Goal: Navigation & Orientation: Understand site structure

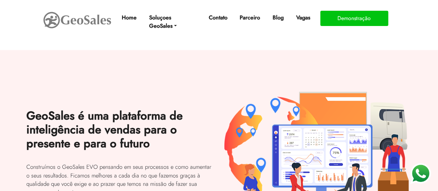
scroll to position [764, 0]
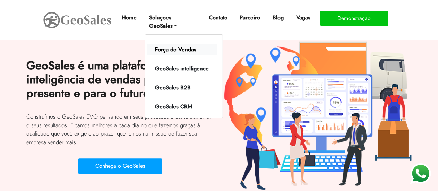
click at [175, 49] on link "Força de Vendas" at bounding box center [182, 49] width 70 height 11
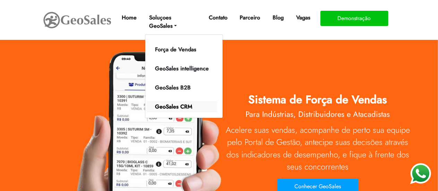
click at [174, 109] on link "GeoSales CRM" at bounding box center [182, 106] width 70 height 11
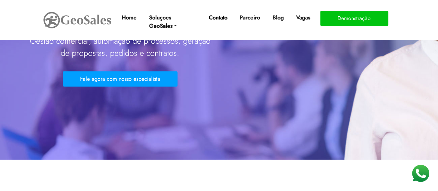
scroll to position [104, 0]
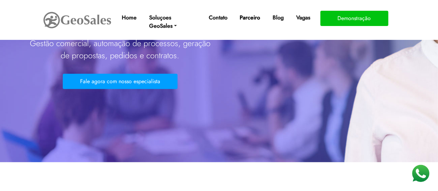
click at [253, 17] on link "Parceiro" at bounding box center [250, 18] width 26 height 14
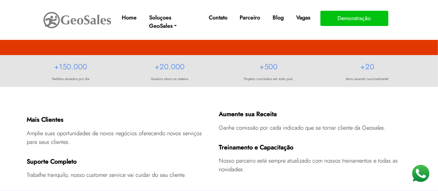
scroll to position [208, 0]
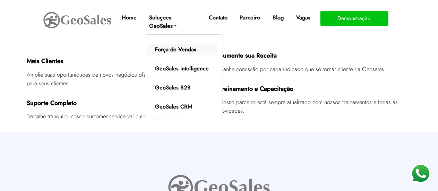
click at [167, 50] on link "Força de Vendas" at bounding box center [182, 49] width 70 height 11
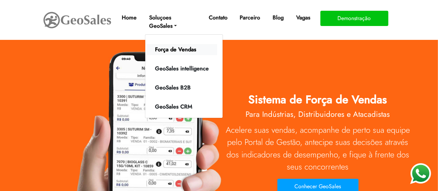
click at [165, 49] on link "Força de Vendas" at bounding box center [182, 49] width 70 height 11
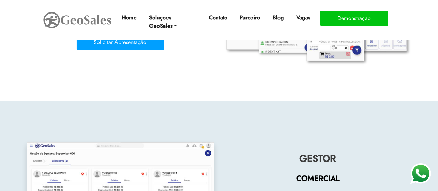
scroll to position [856, 0]
